Goal: Find specific page/section: Find specific page/section

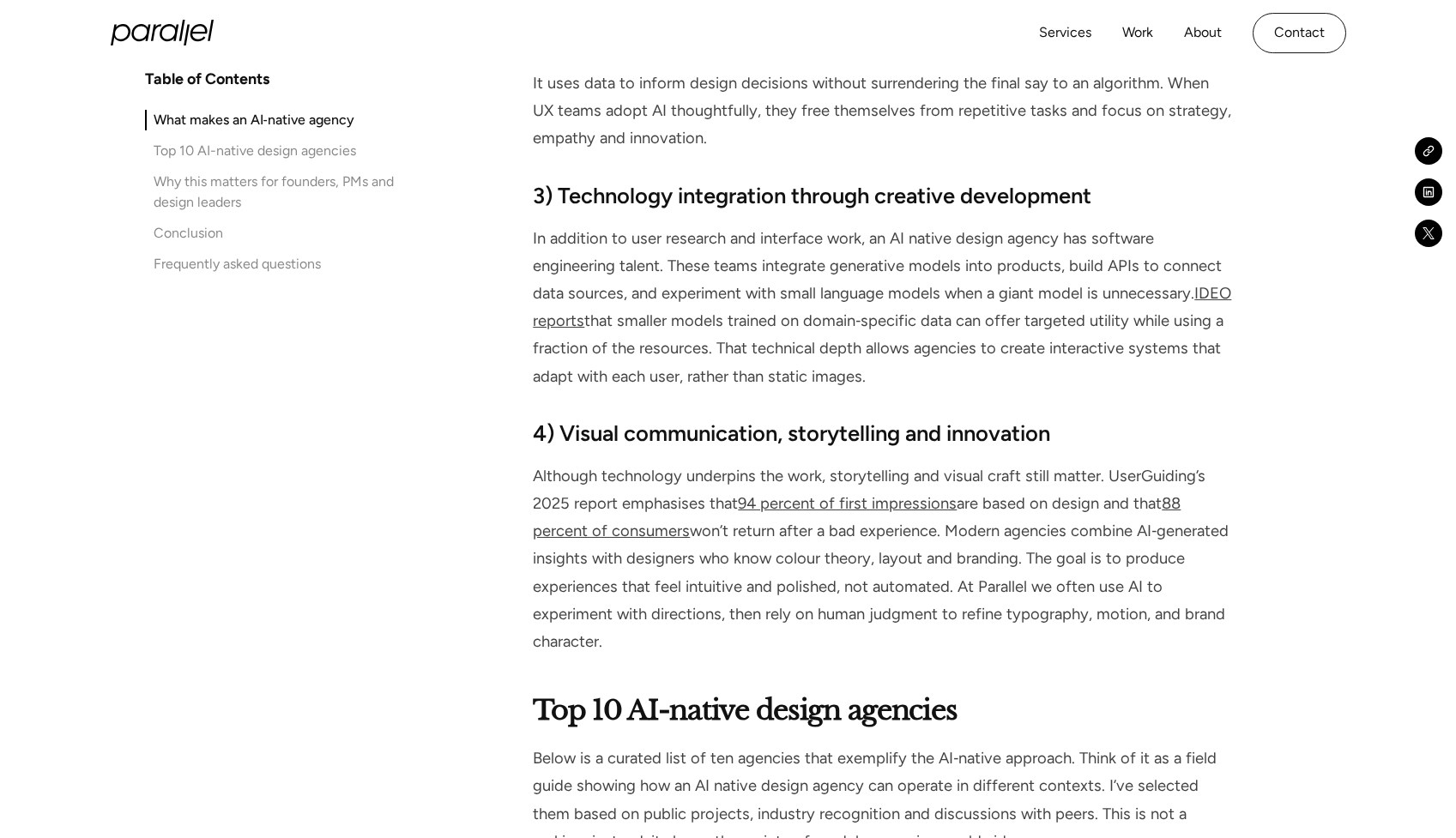
scroll to position [2101, 0]
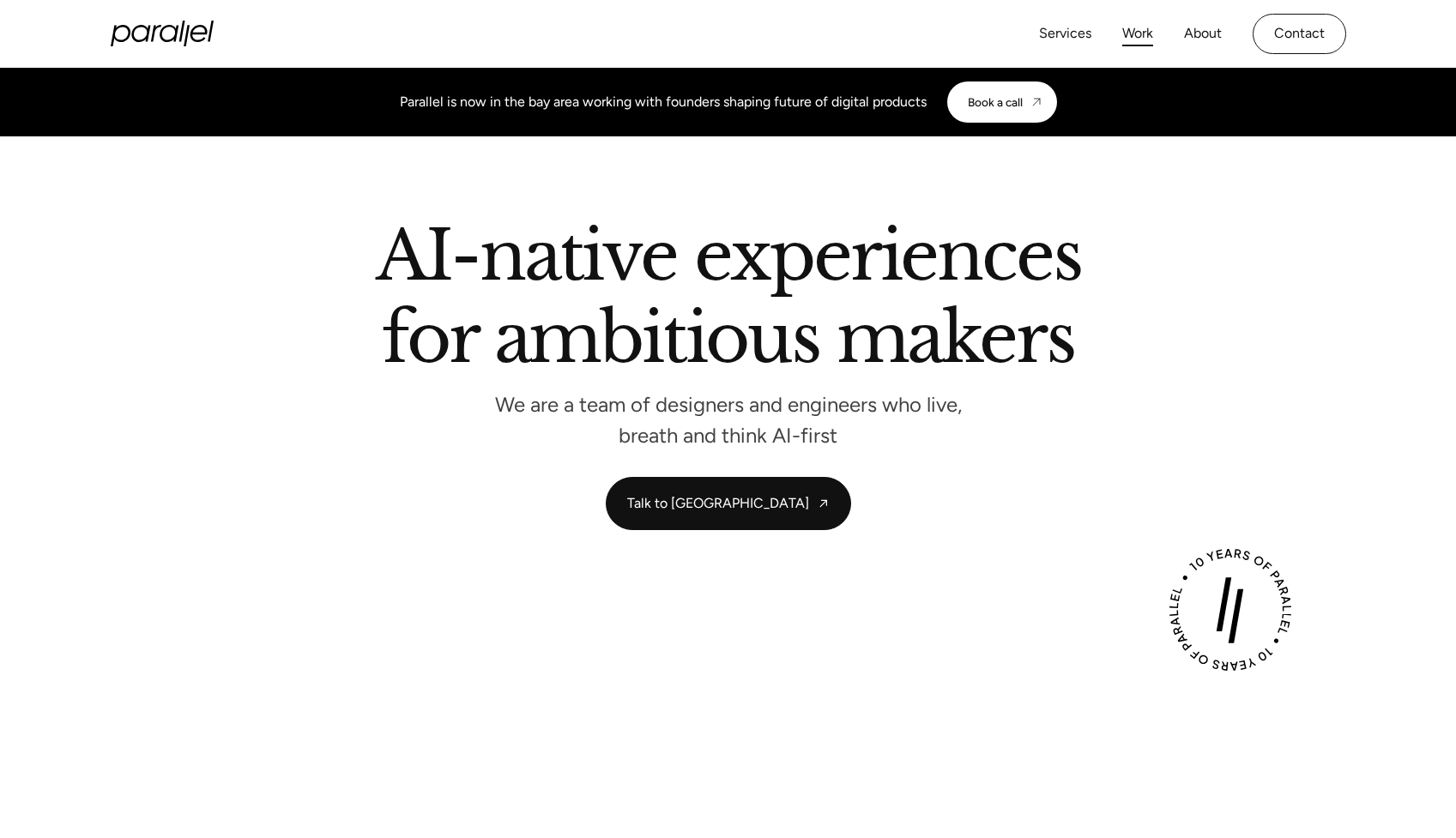
click at [1130, 34] on link "Work" at bounding box center [1137, 34] width 31 height 24
